Goal: Task Accomplishment & Management: Manage account settings

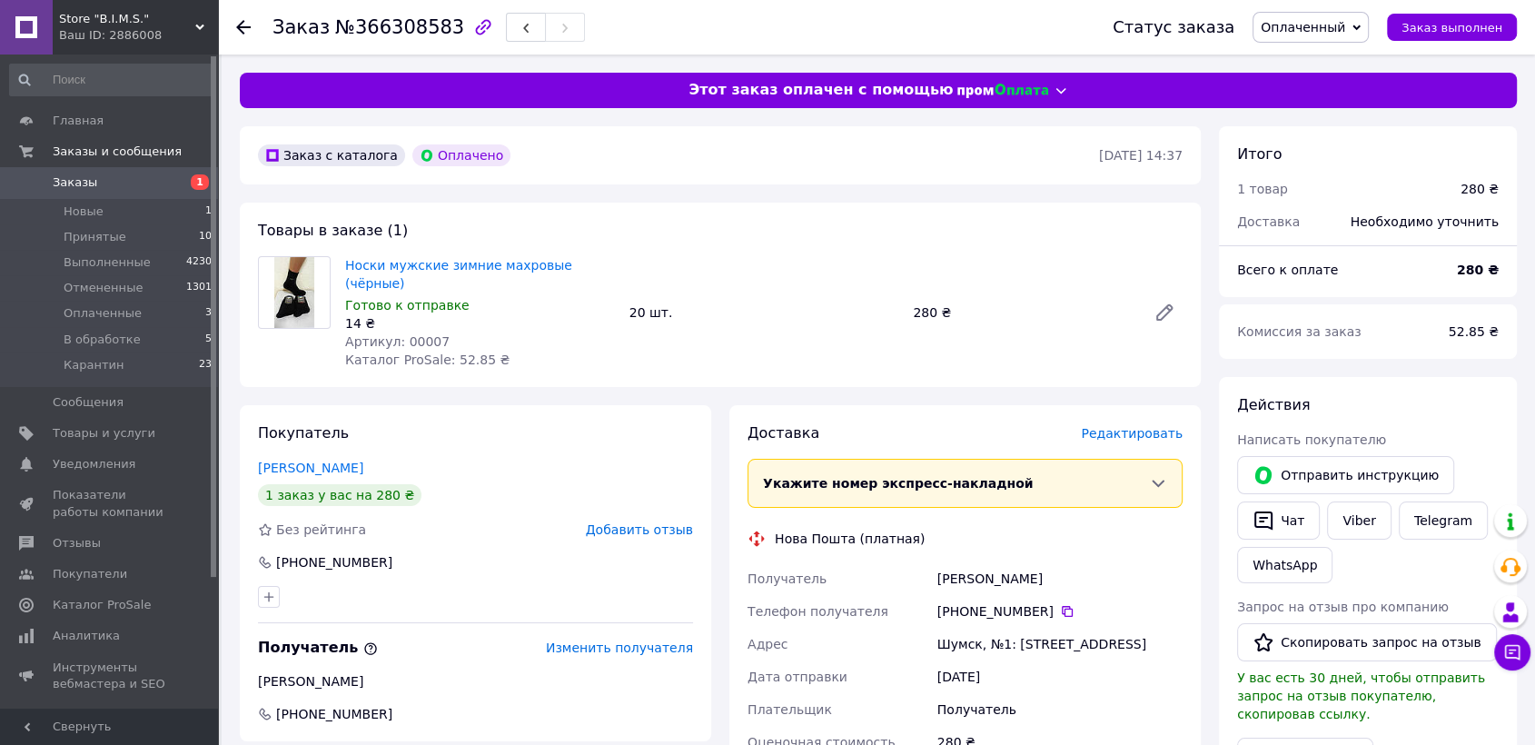
click at [1345, 21] on span "Оплаченный" at bounding box center [1302, 27] width 84 height 15
click at [1315, 54] on li "Принят" at bounding box center [1310, 63] width 114 height 27
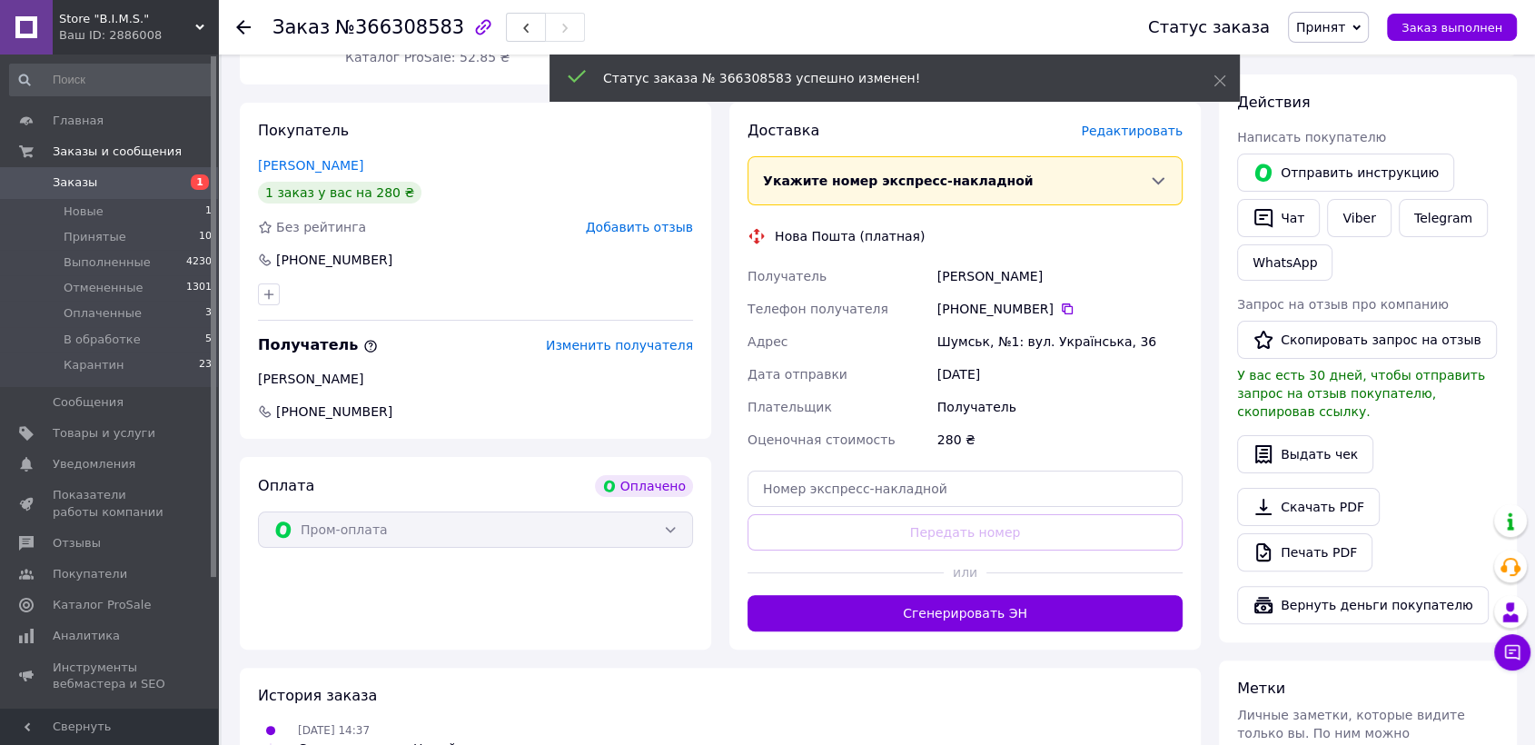
scroll to position [403, 0]
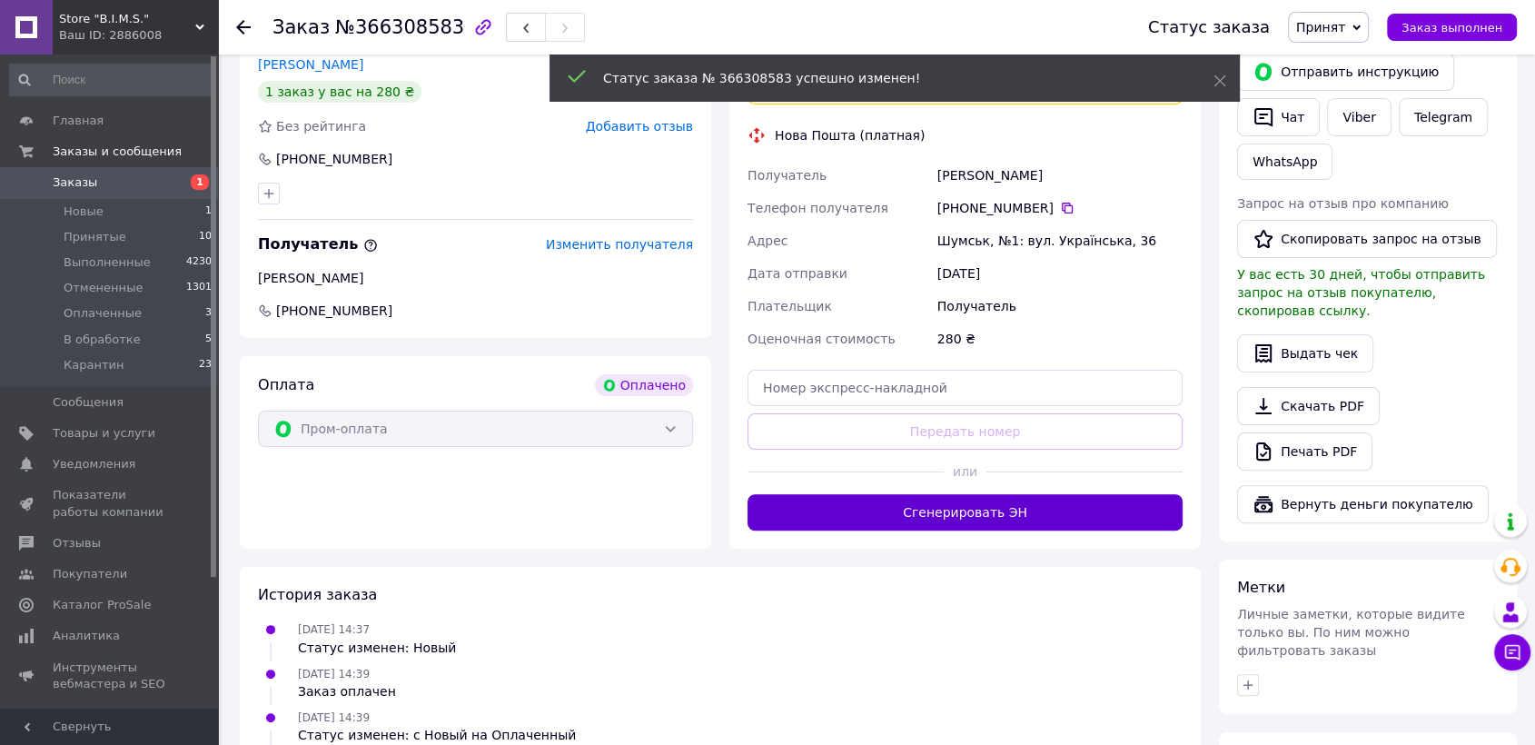
click at [937, 494] on button "Сгенерировать ЭН" at bounding box center [964, 512] width 435 height 36
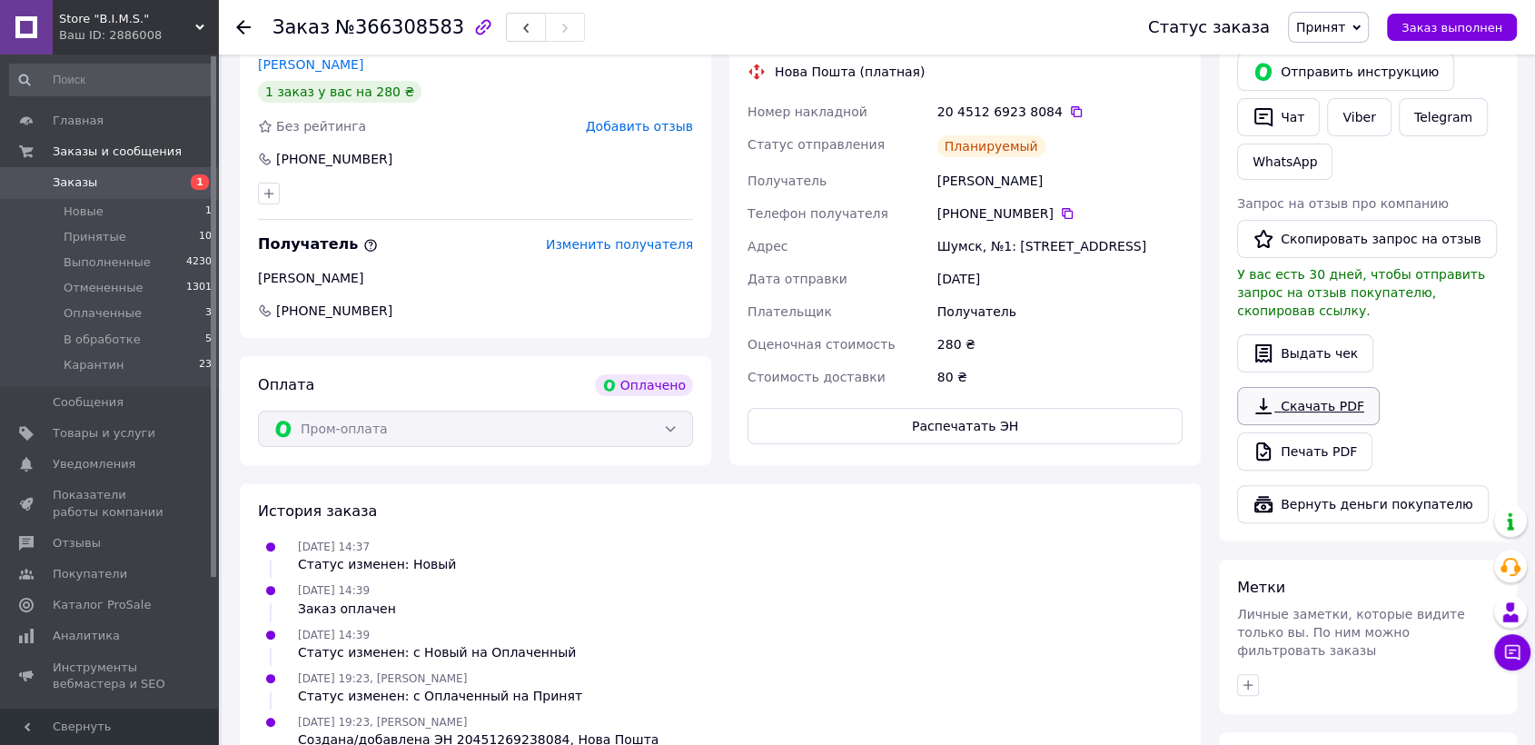
click at [1272, 395] on icon at bounding box center [1263, 406] width 22 height 22
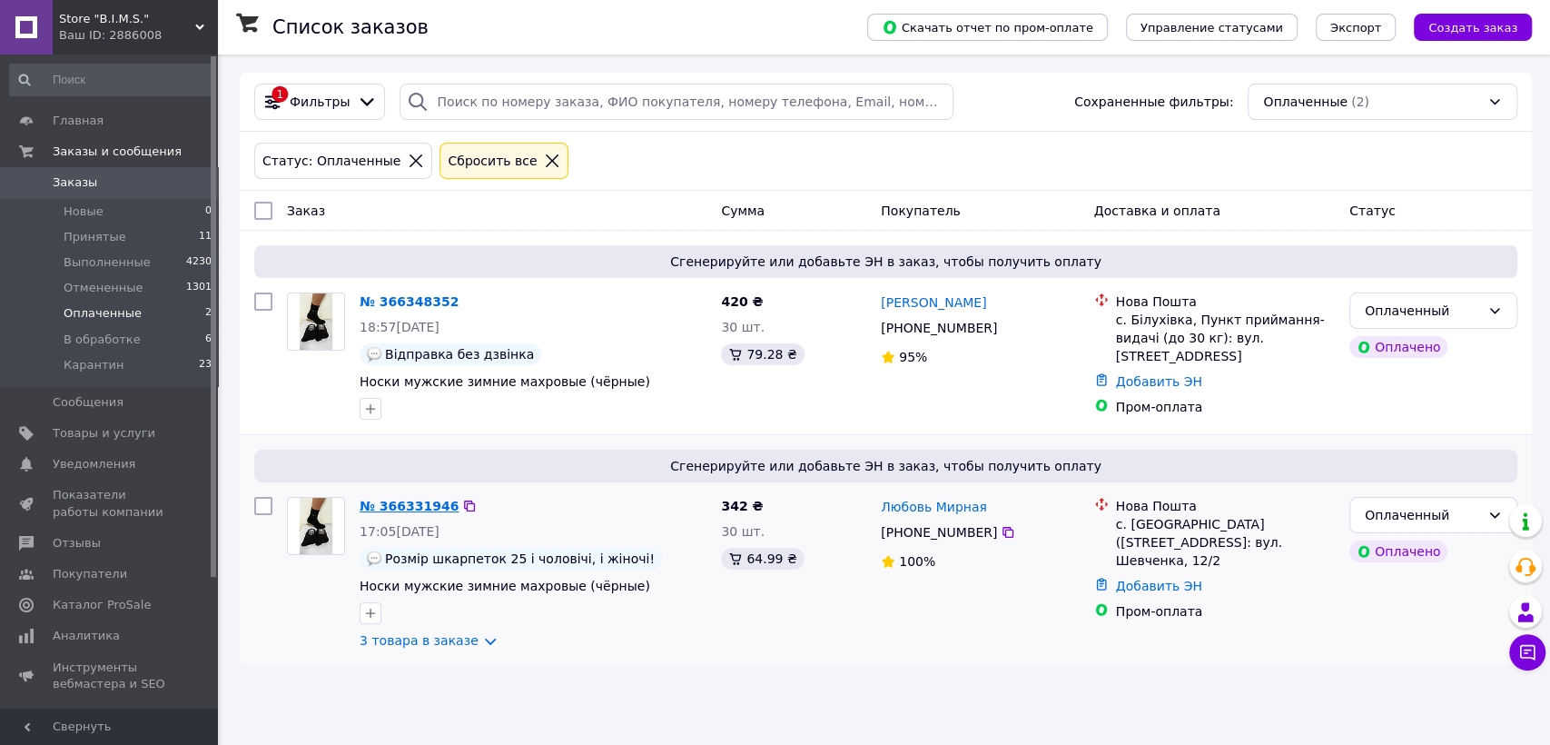
drag, startPoint x: 417, startPoint y: 515, endPoint x: 397, endPoint y: 507, distance: 21.6
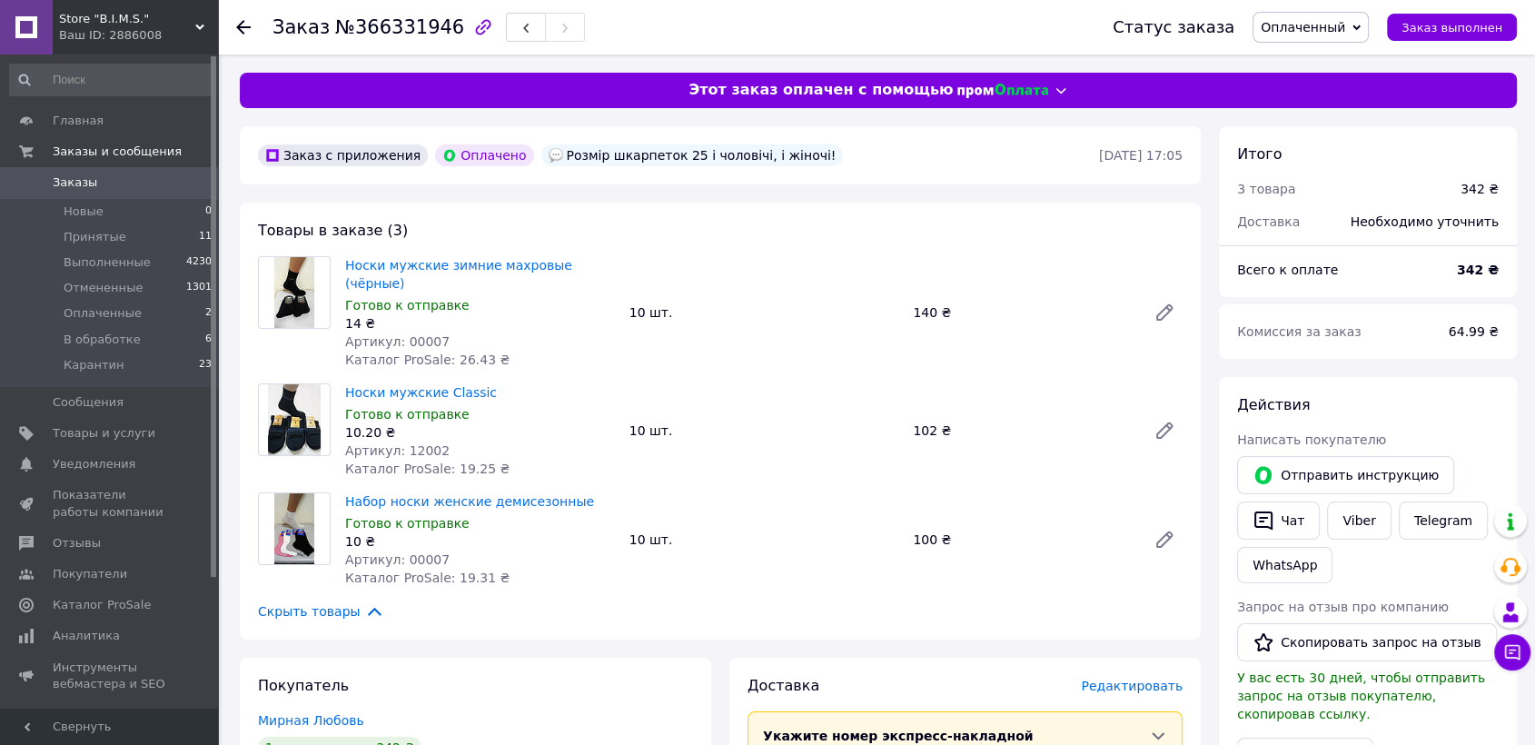
click at [1340, 33] on span "Оплаченный" at bounding box center [1302, 27] width 84 height 15
click at [1318, 58] on li "Принят" at bounding box center [1310, 63] width 114 height 27
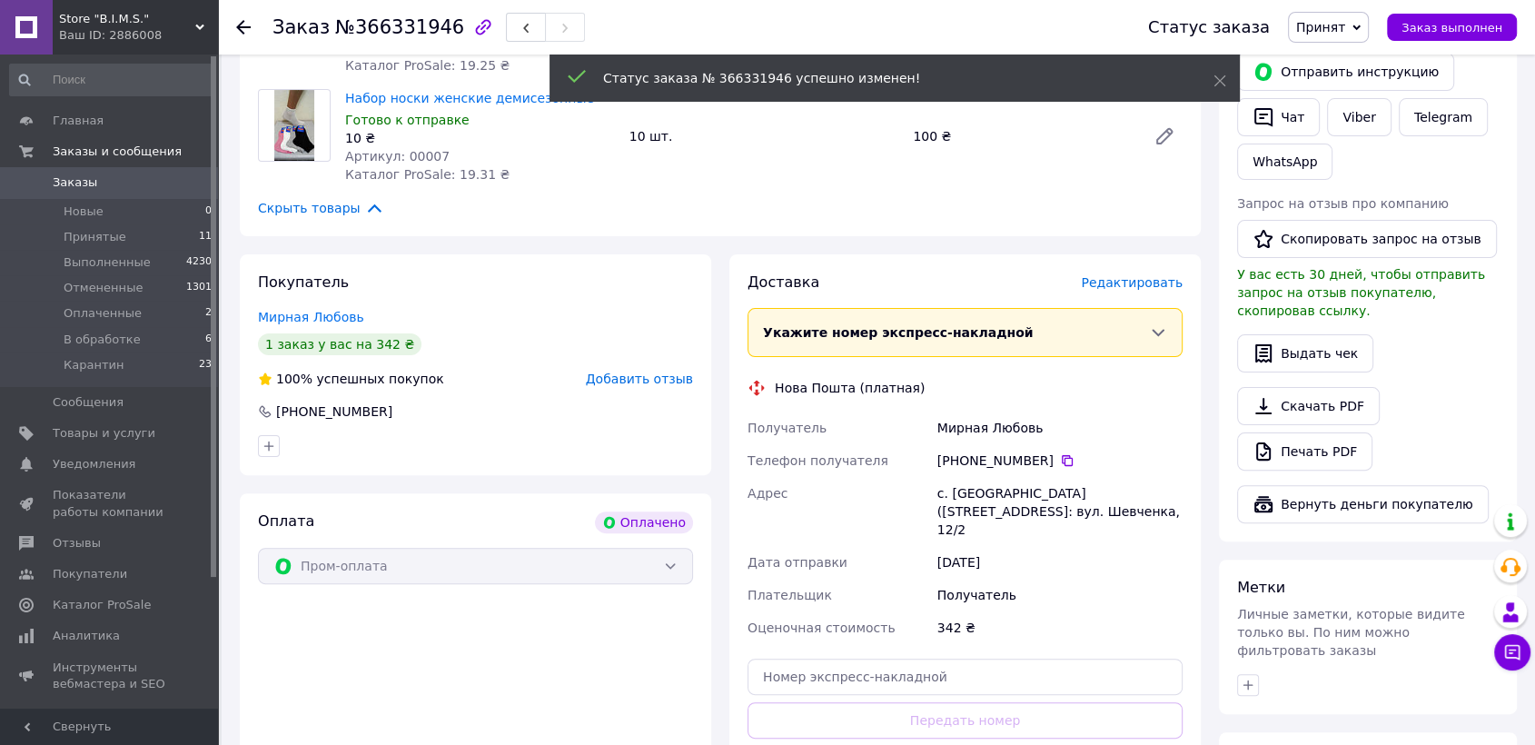
scroll to position [605, 0]
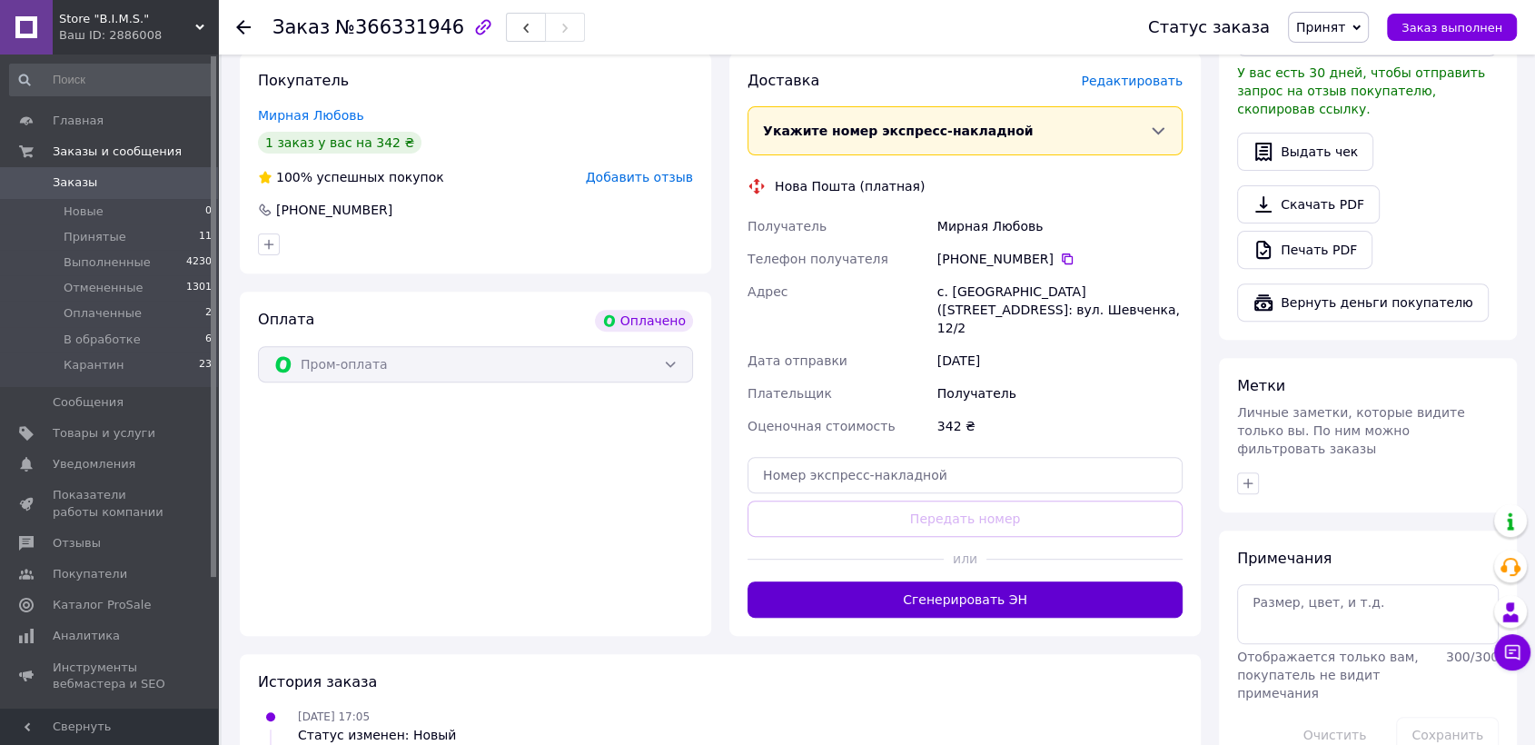
click at [943, 581] on button "Сгенерировать ЭН" at bounding box center [964, 599] width 435 height 36
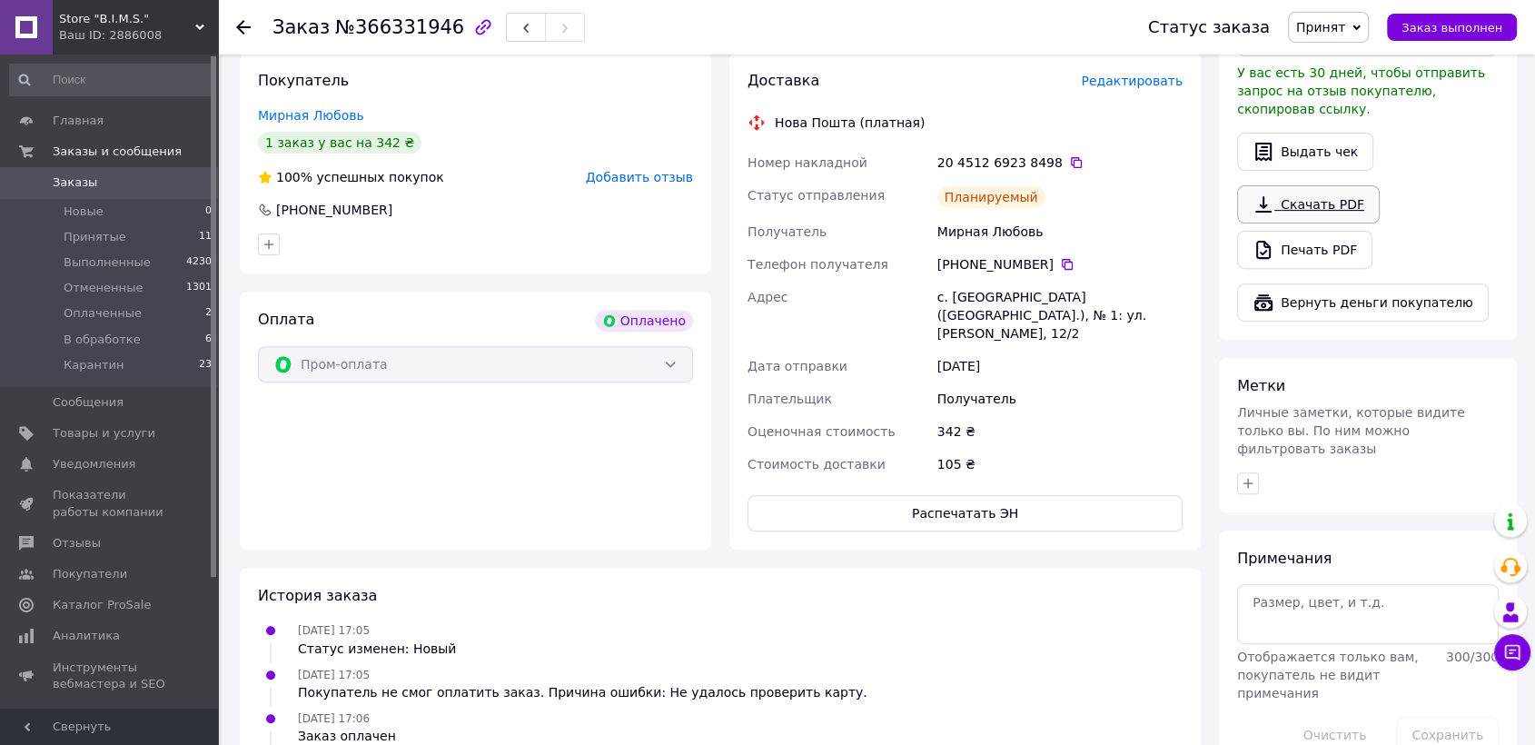
click at [1274, 185] on link "Скачать PDF" at bounding box center [1308, 204] width 143 height 38
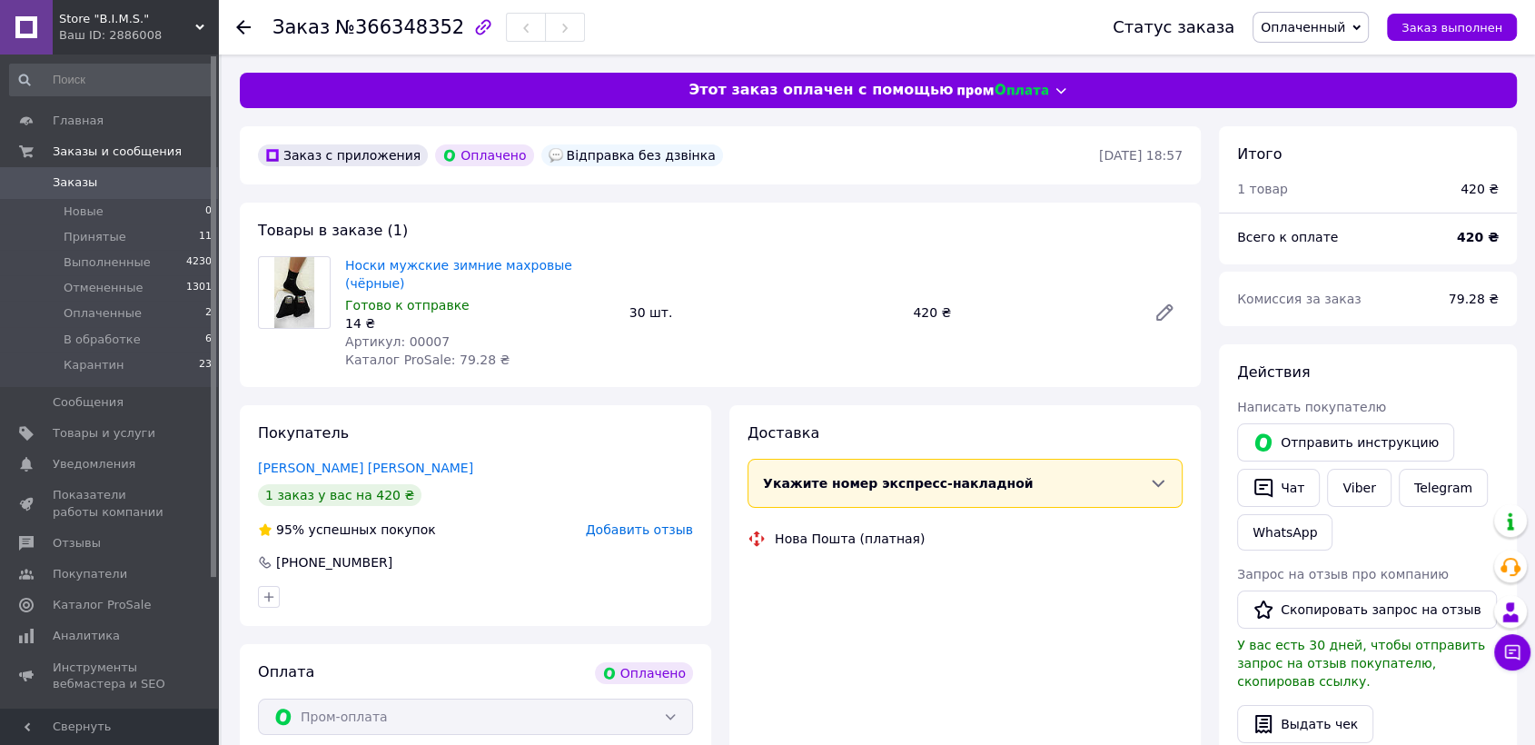
click at [1321, 26] on span "Оплаченный" at bounding box center [1302, 27] width 84 height 15
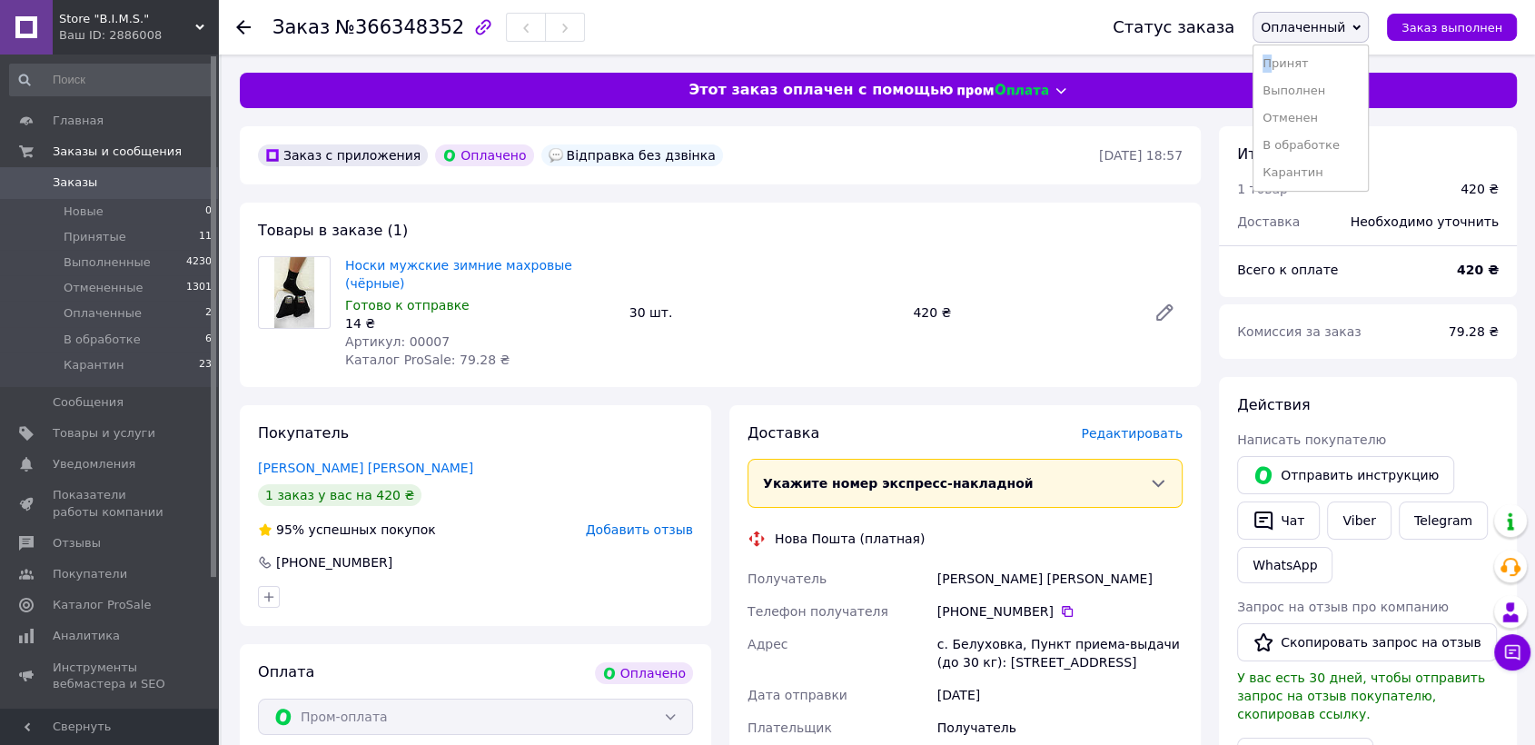
click at [1289, 64] on li "Принят" at bounding box center [1310, 63] width 114 height 27
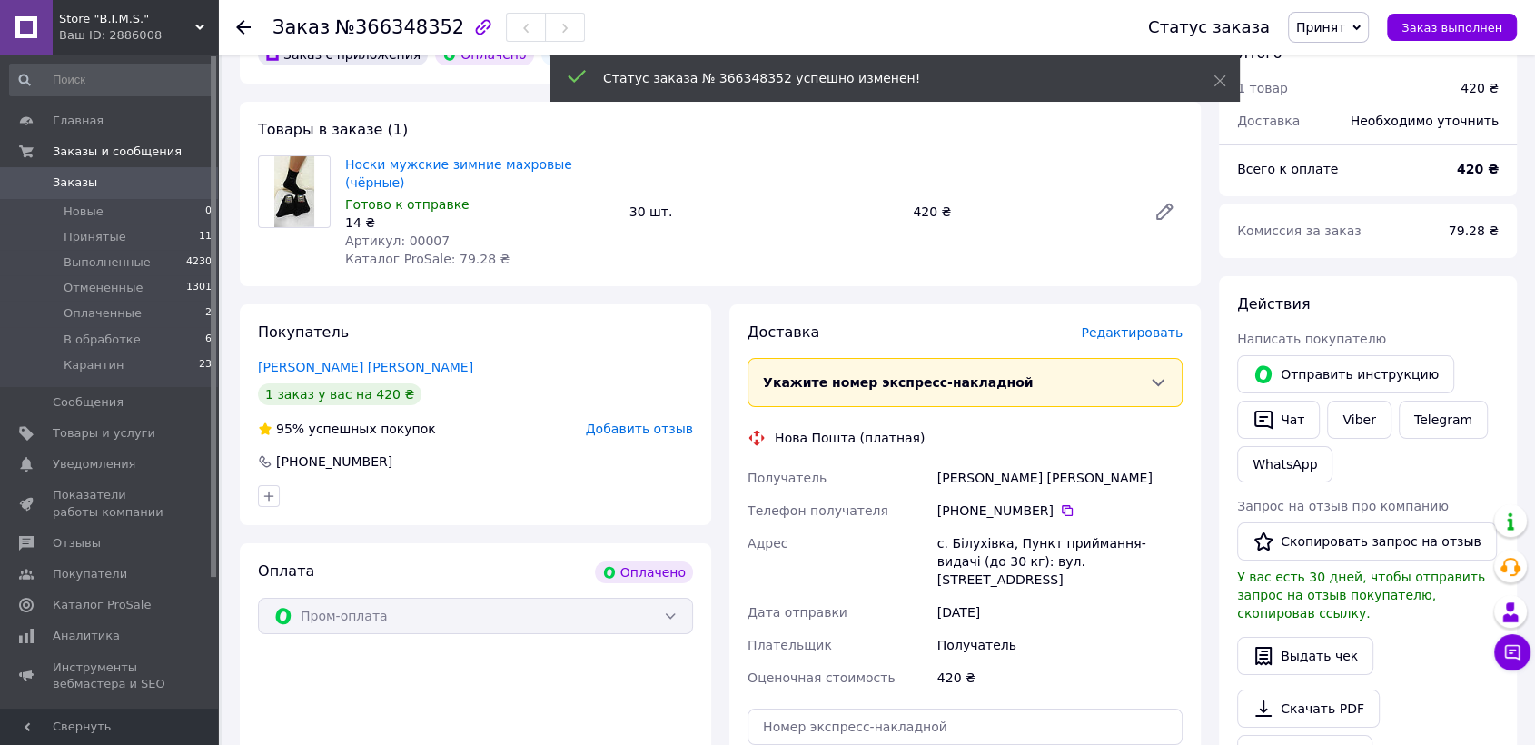
scroll to position [302, 0]
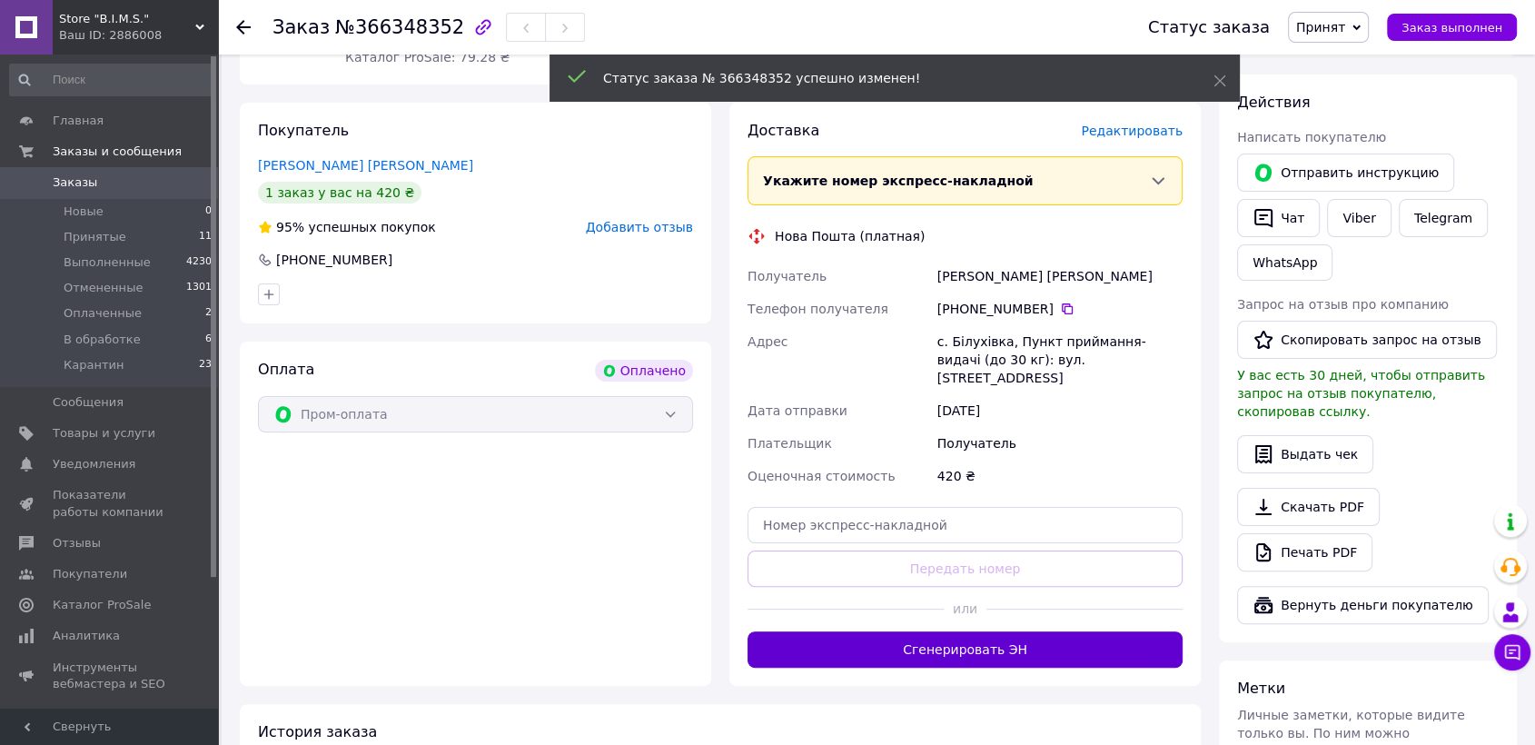
click at [903, 631] on button "Сгенерировать ЭН" at bounding box center [964, 649] width 435 height 36
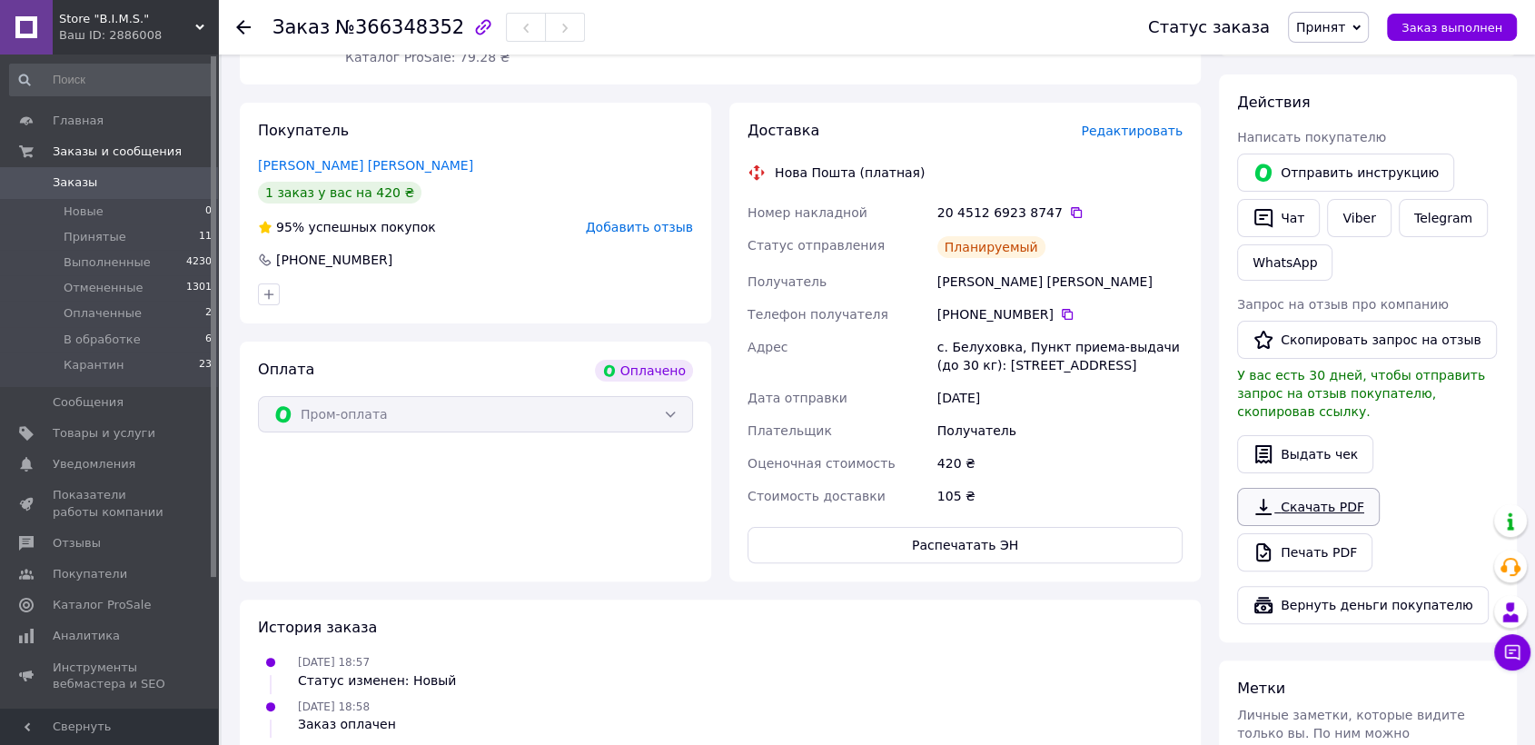
click at [1295, 488] on link "Скачать PDF" at bounding box center [1308, 507] width 143 height 38
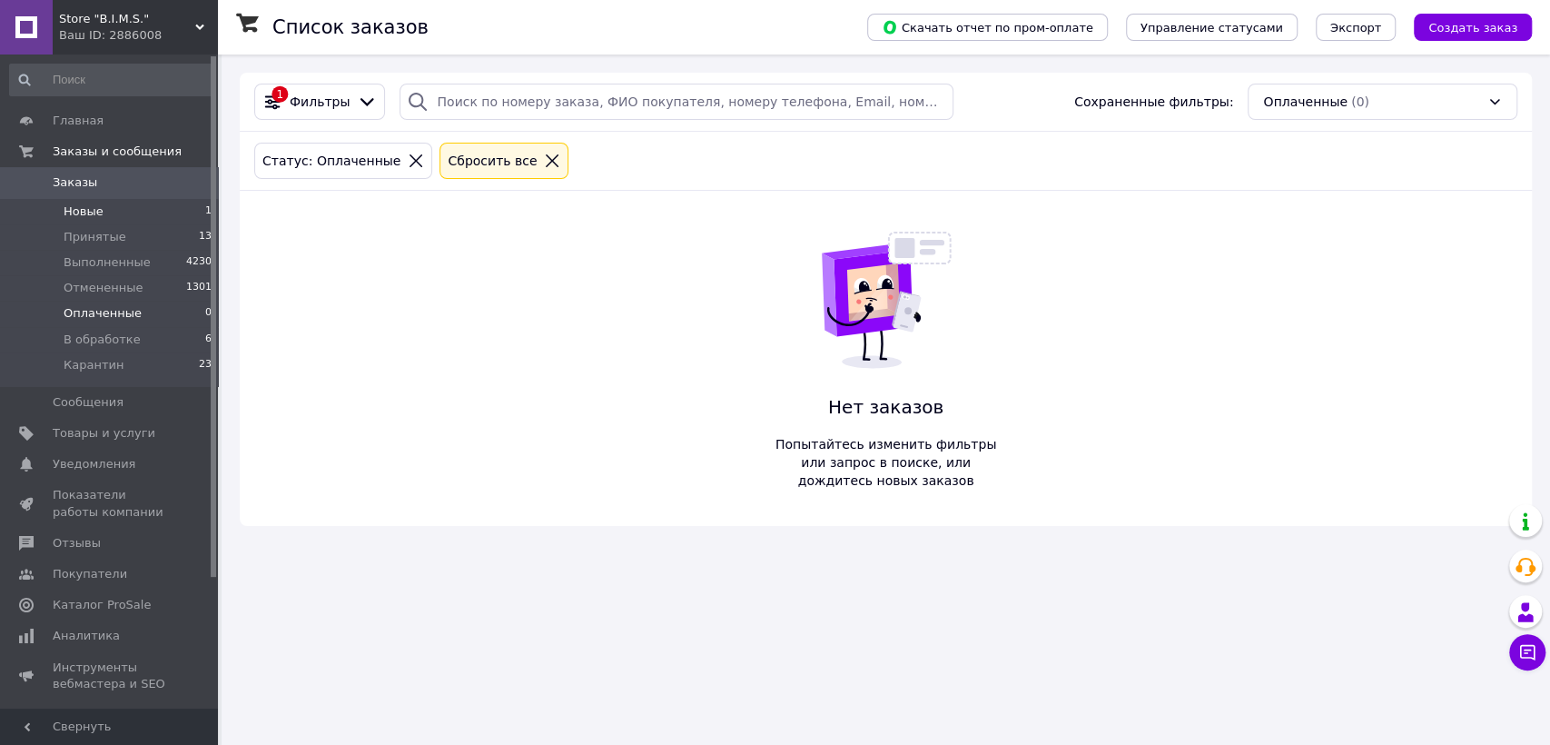
click at [91, 213] on span "Новые" at bounding box center [84, 211] width 40 height 16
